Goal: Task Accomplishment & Management: Manage account settings

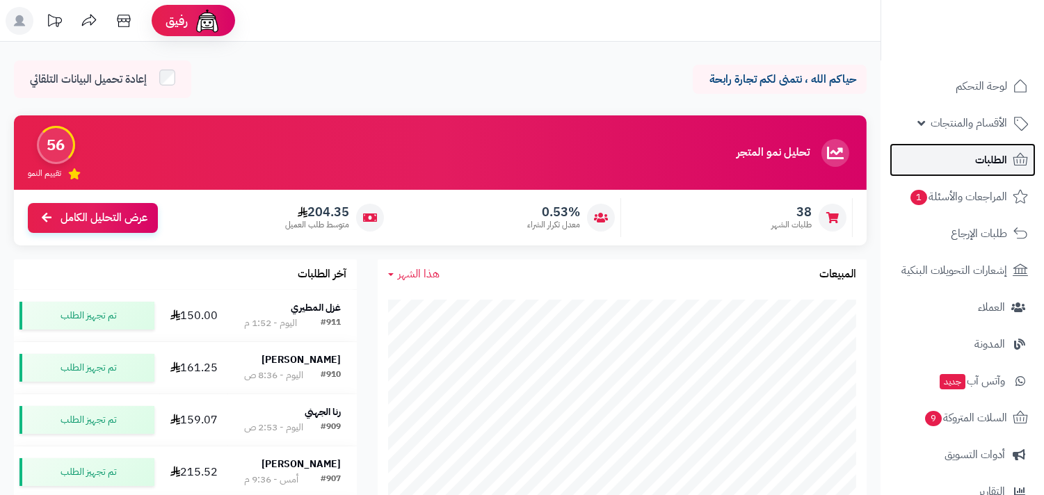
click at [975, 152] on span "الطلبات" at bounding box center [991, 159] width 32 height 19
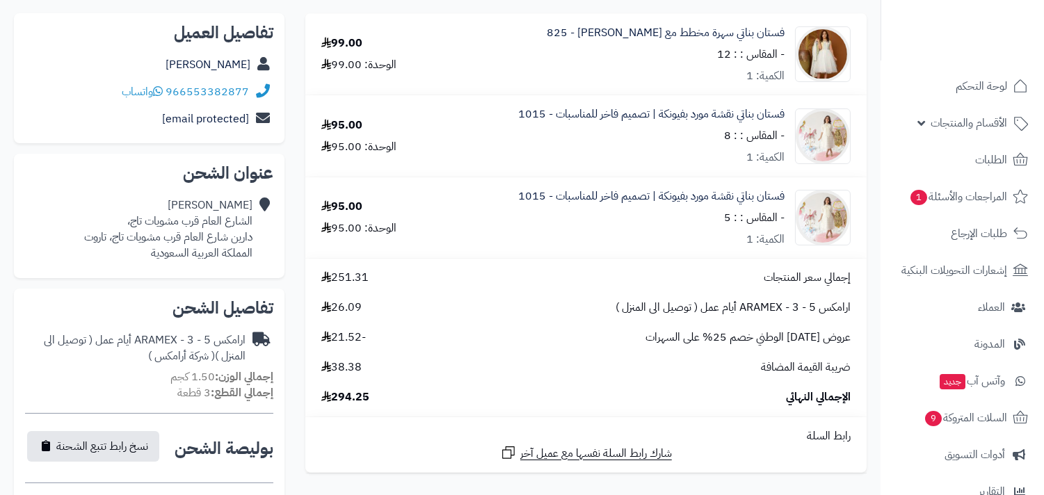
scroll to position [309, 0]
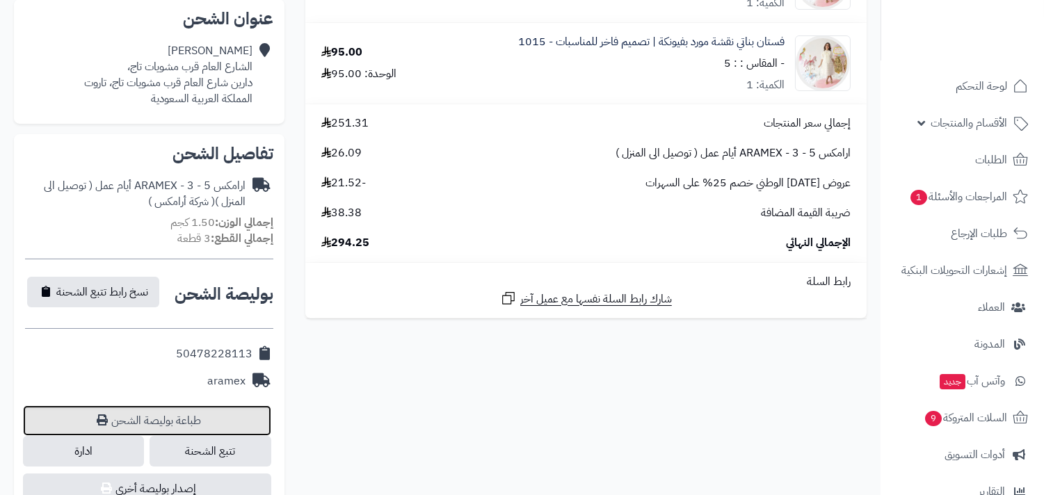
click at [221, 422] on link "طباعة بوليصة الشحن" at bounding box center [147, 421] width 248 height 31
click at [177, 414] on link "طباعة بوليصة الشحن" at bounding box center [147, 421] width 248 height 31
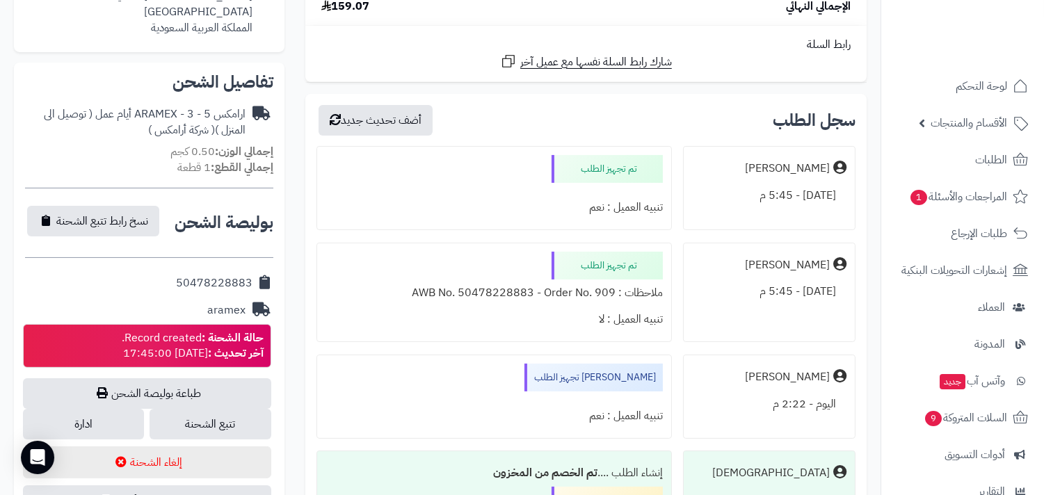
scroll to position [463, 0]
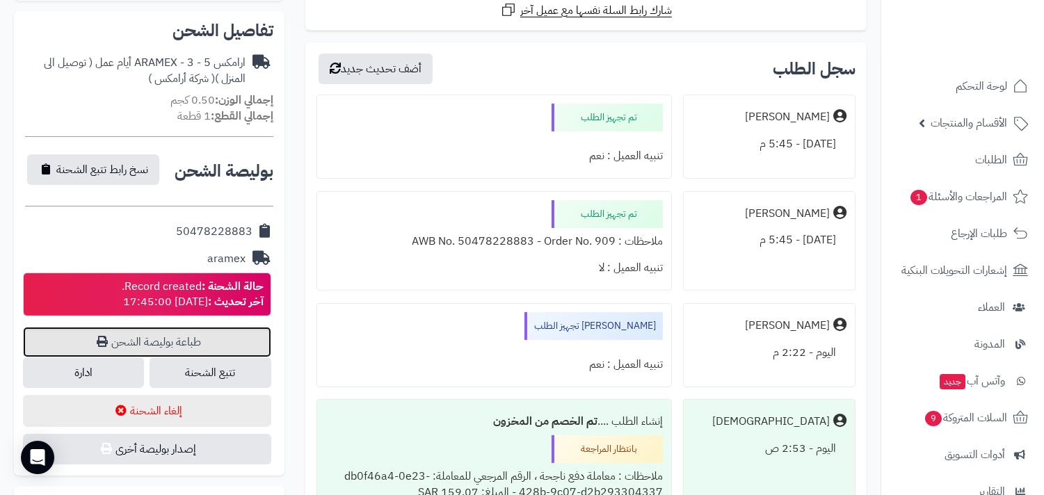
click at [231, 327] on link "طباعة بوليصة الشحن" at bounding box center [147, 342] width 248 height 31
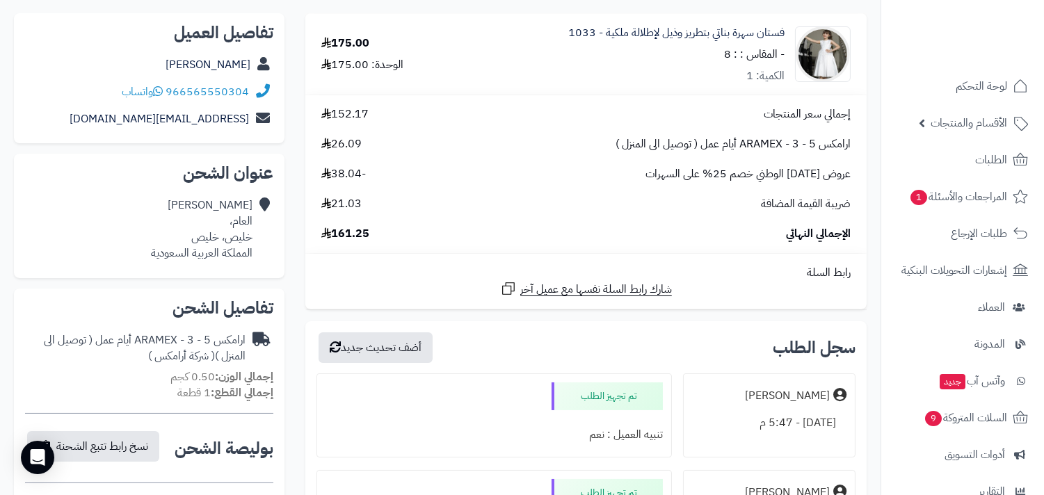
scroll to position [309, 0]
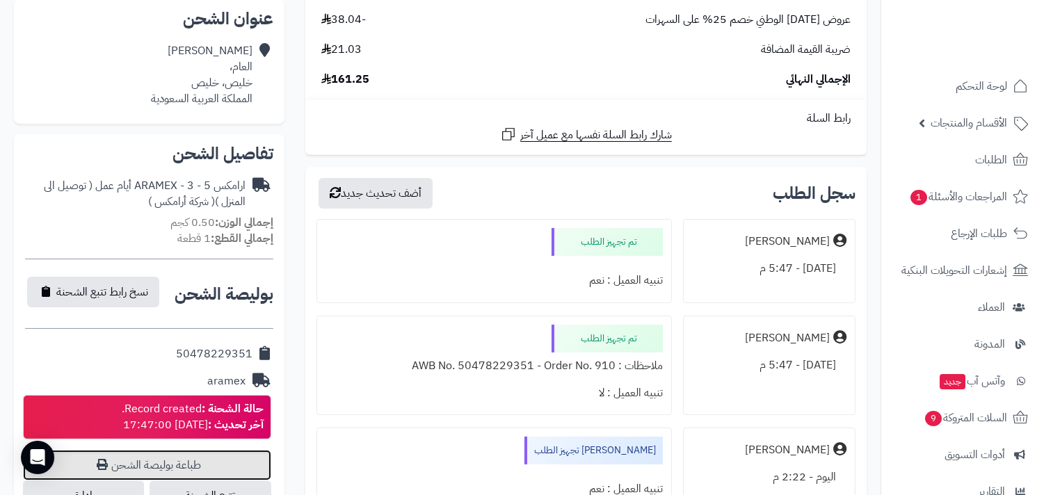
click at [237, 454] on link "طباعة بوليصة الشحن" at bounding box center [147, 465] width 248 height 31
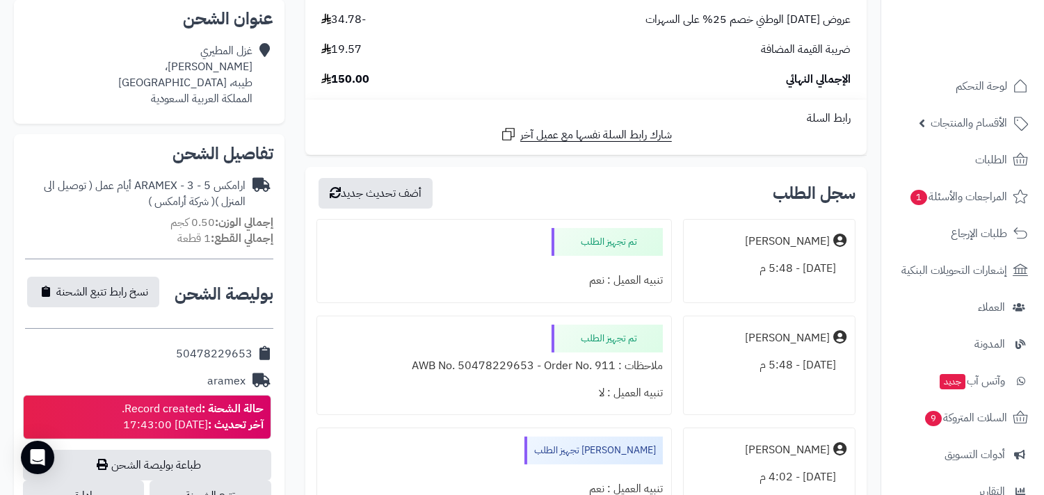
scroll to position [360, 0]
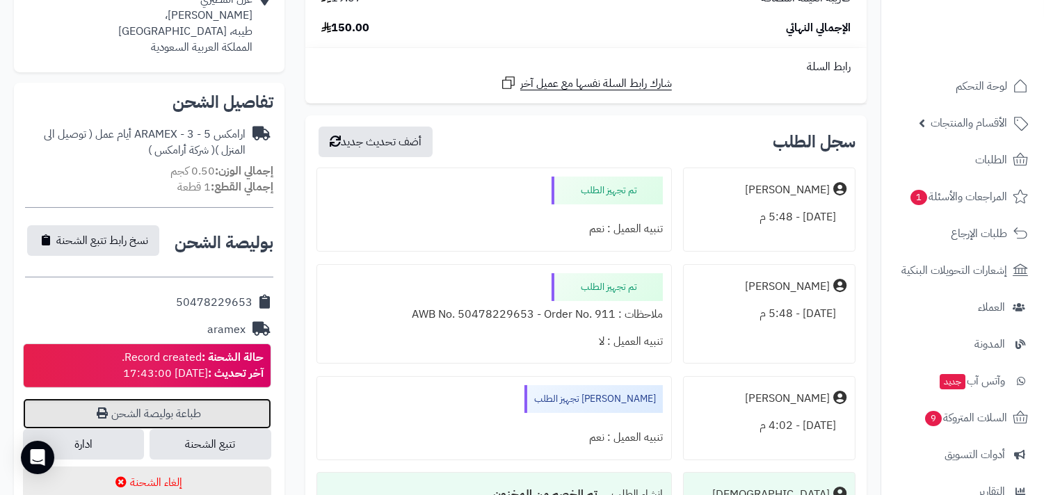
click at [203, 401] on link "طباعة بوليصة الشحن" at bounding box center [147, 414] width 248 height 31
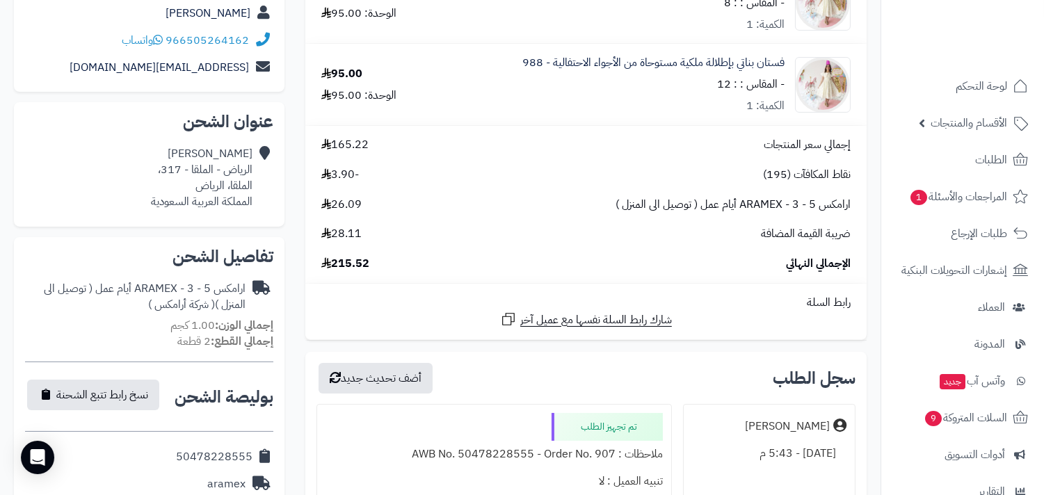
scroll to position [360, 0]
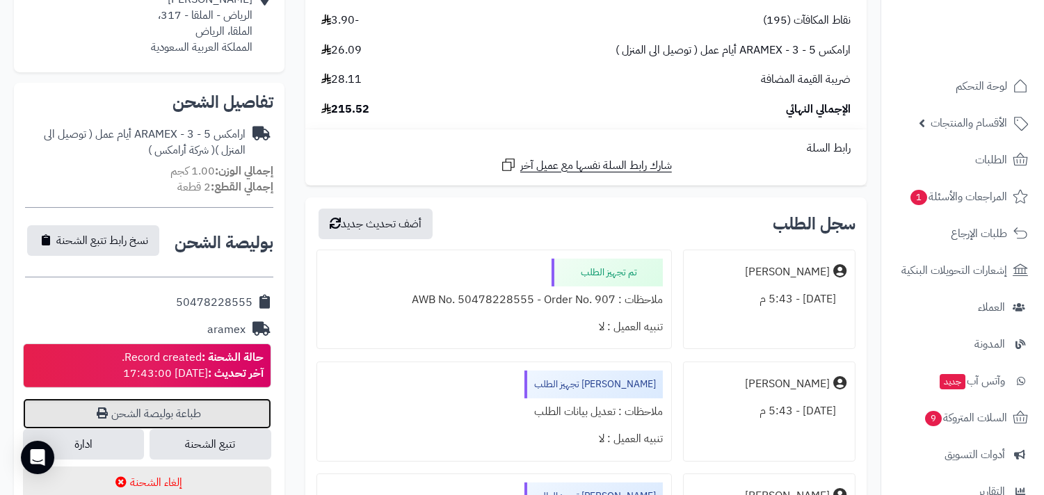
click at [220, 401] on link "طباعة بوليصة الشحن" at bounding box center [147, 414] width 248 height 31
